Goal: Find specific page/section: Find specific page/section

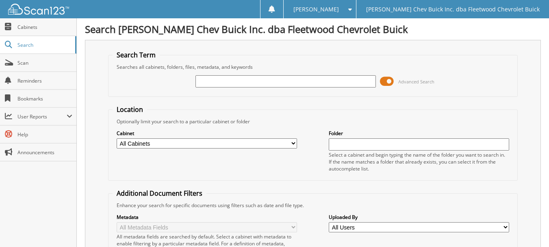
click at [419, 84] on span "Advanced Search" at bounding box center [416, 81] width 36 height 6
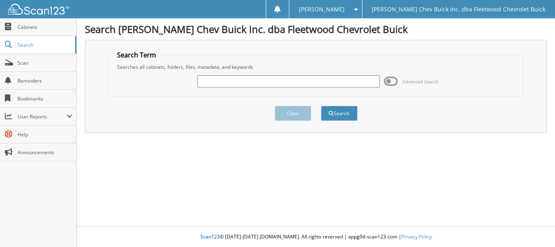
click at [419, 84] on span "Advanced Search" at bounding box center [420, 81] width 36 height 6
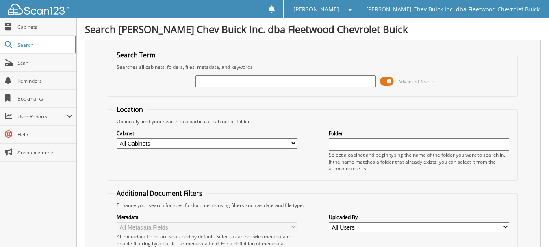
click at [206, 148] on div "Cabinet All Cabinets DEAL JACKETS HARD COPIES NEW VEH INVOICES TITLE APPS Needs…" at bounding box center [207, 139] width 180 height 20
click at [200, 144] on select "All Cabinets DEAL JACKETS HARD COPIES NEW VEH INVOICES TITLE APPS Needs Filing" at bounding box center [207, 143] width 180 height 10
select select "10316"
click at [117, 138] on select "All Cabinets DEAL JACKETS HARD COPIES NEW VEH INVOICES TITLE APPS Needs Filing" at bounding box center [207, 143] width 180 height 10
click at [219, 85] on input "text" at bounding box center [285, 81] width 180 height 12
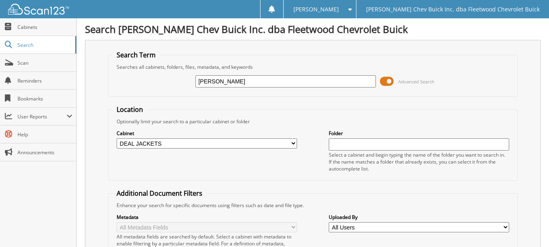
type input "[PERSON_NAME]"
click at [297, 81] on input "text" at bounding box center [285, 81] width 180 height 12
click at [167, 142] on select "All Cabinets DEAL JACKETS HARD COPIES NEW VEH INVOICES TITLE APPS Needs Filing" at bounding box center [207, 143] width 180 height 10
select select "10316"
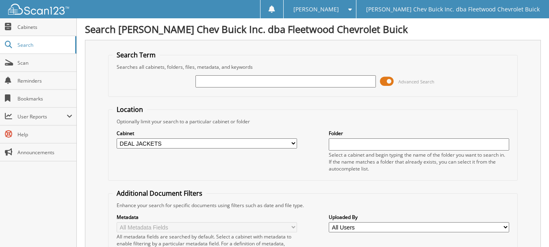
click at [117, 138] on select "All Cabinets DEAL JACKETS HARD COPIES NEW VEH INVOICES TITLE APPS Needs Filing" at bounding box center [207, 143] width 180 height 10
click at [231, 78] on input "text" at bounding box center [285, 81] width 180 height 12
type input "[PERSON_NAME]"
